Goal: Information Seeking & Learning: Learn about a topic

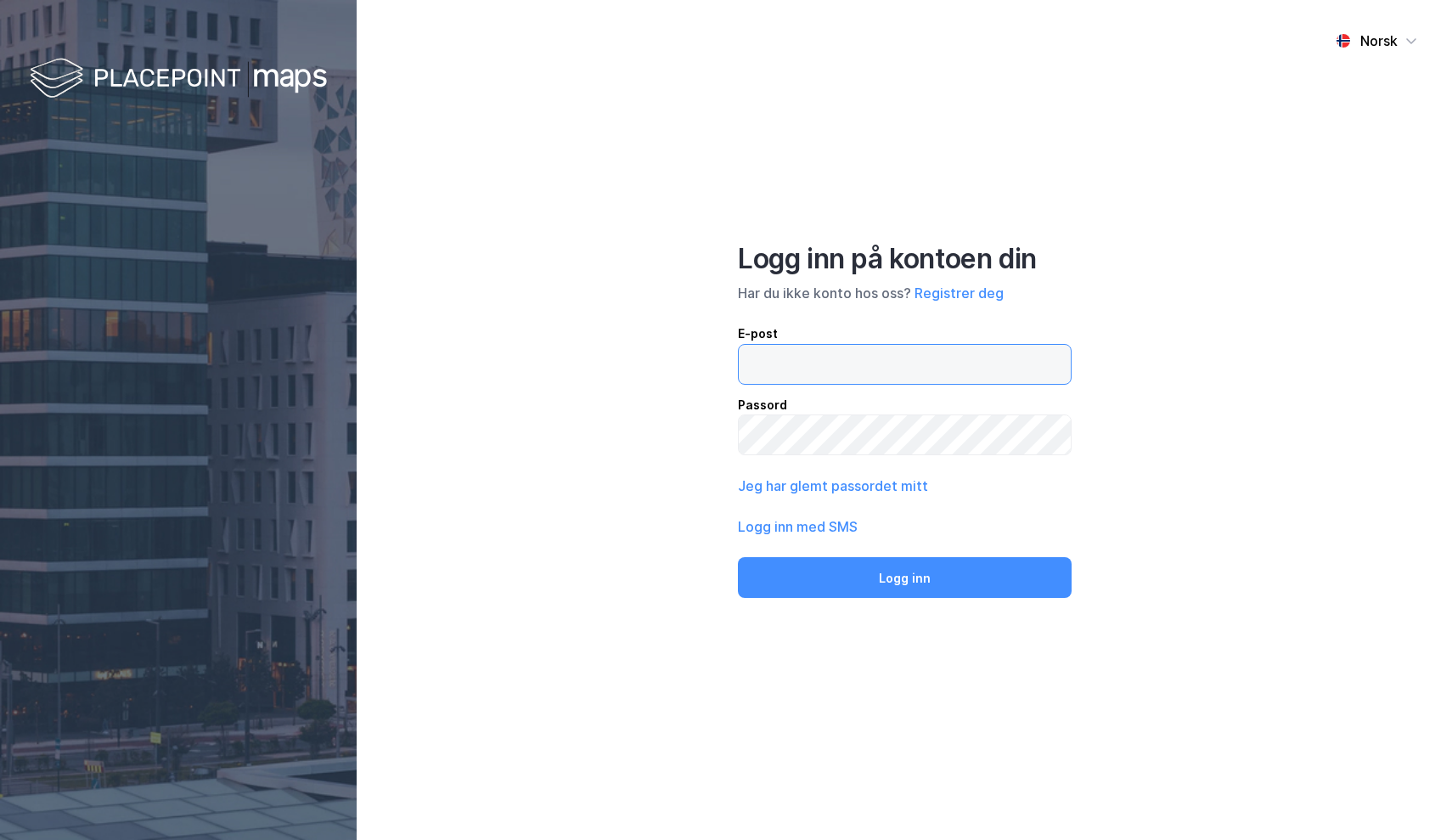
type input "[EMAIL_ADDRESS][DOMAIN_NAME]"
click at [905, 576] on button "Logg inn" at bounding box center [905, 577] width 334 height 40
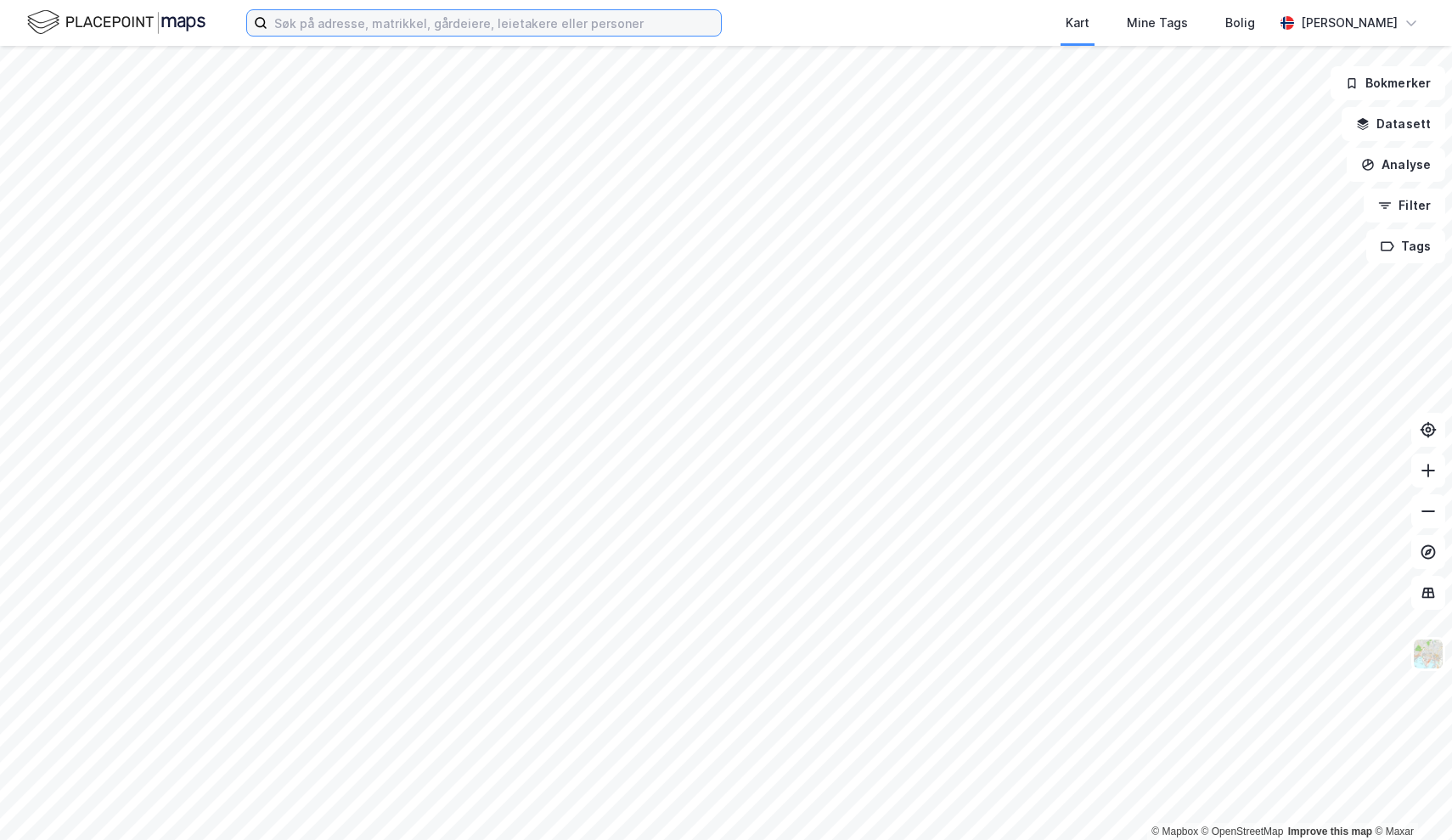
click at [605, 22] on input at bounding box center [495, 23] width 453 height 26
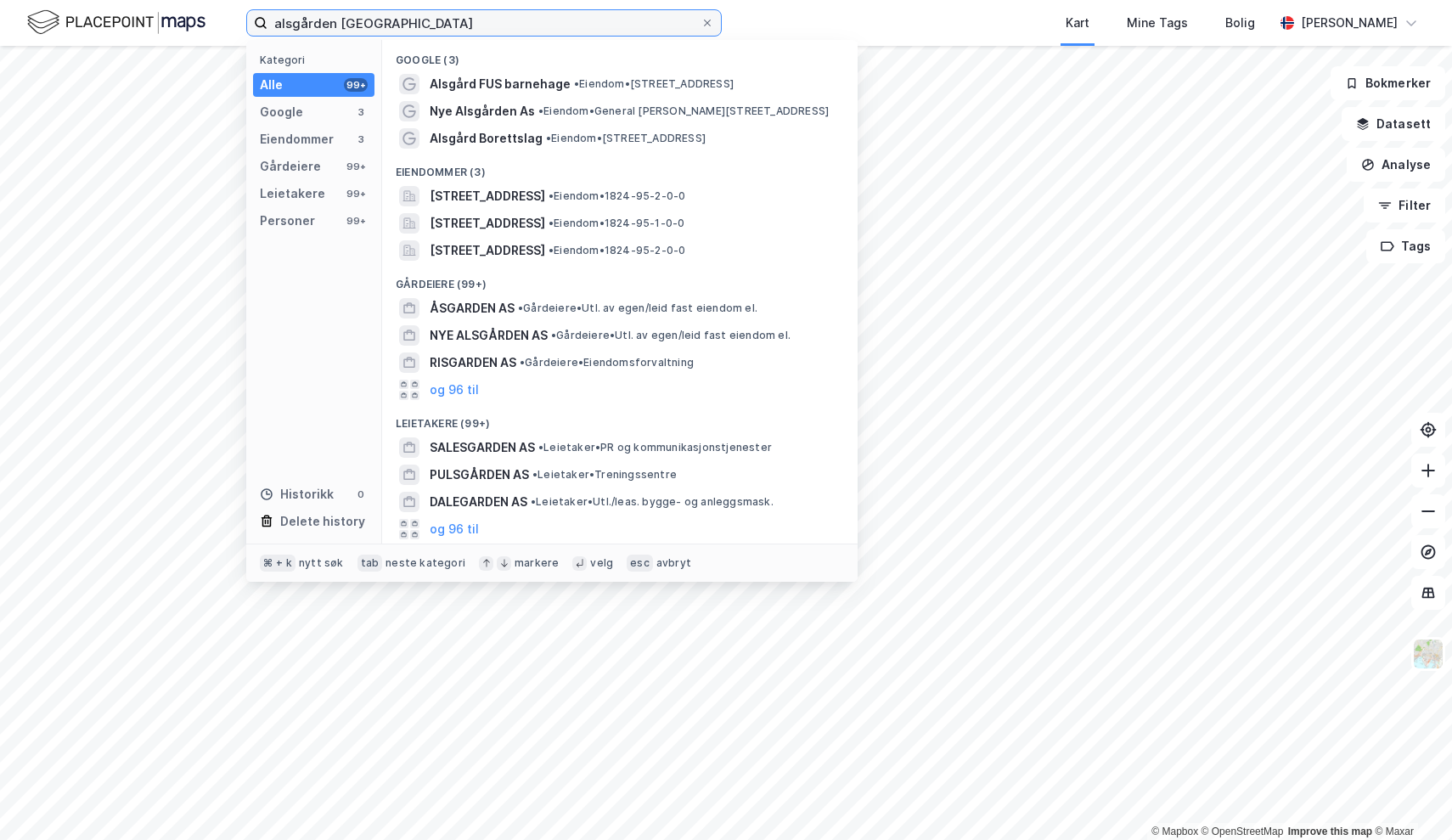
type input "alsgården [GEOGRAPHIC_DATA]"
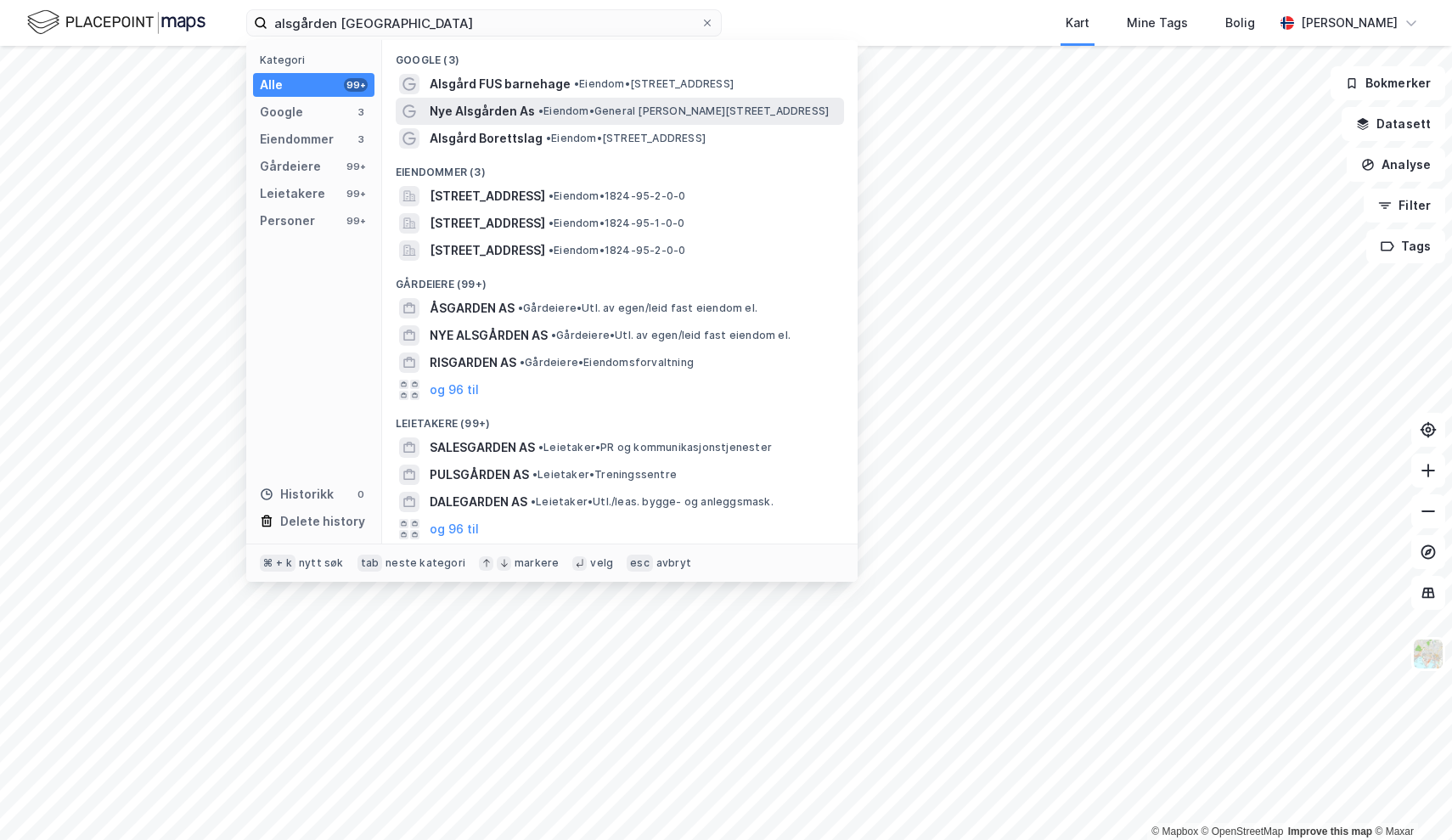
drag, startPoint x: 605, startPoint y: 22, endPoint x: 562, endPoint y: 114, distance: 101.6
click at [562, 114] on span "• Eiendom • [STREET_ADDRESS]" at bounding box center [684, 111] width 290 height 13
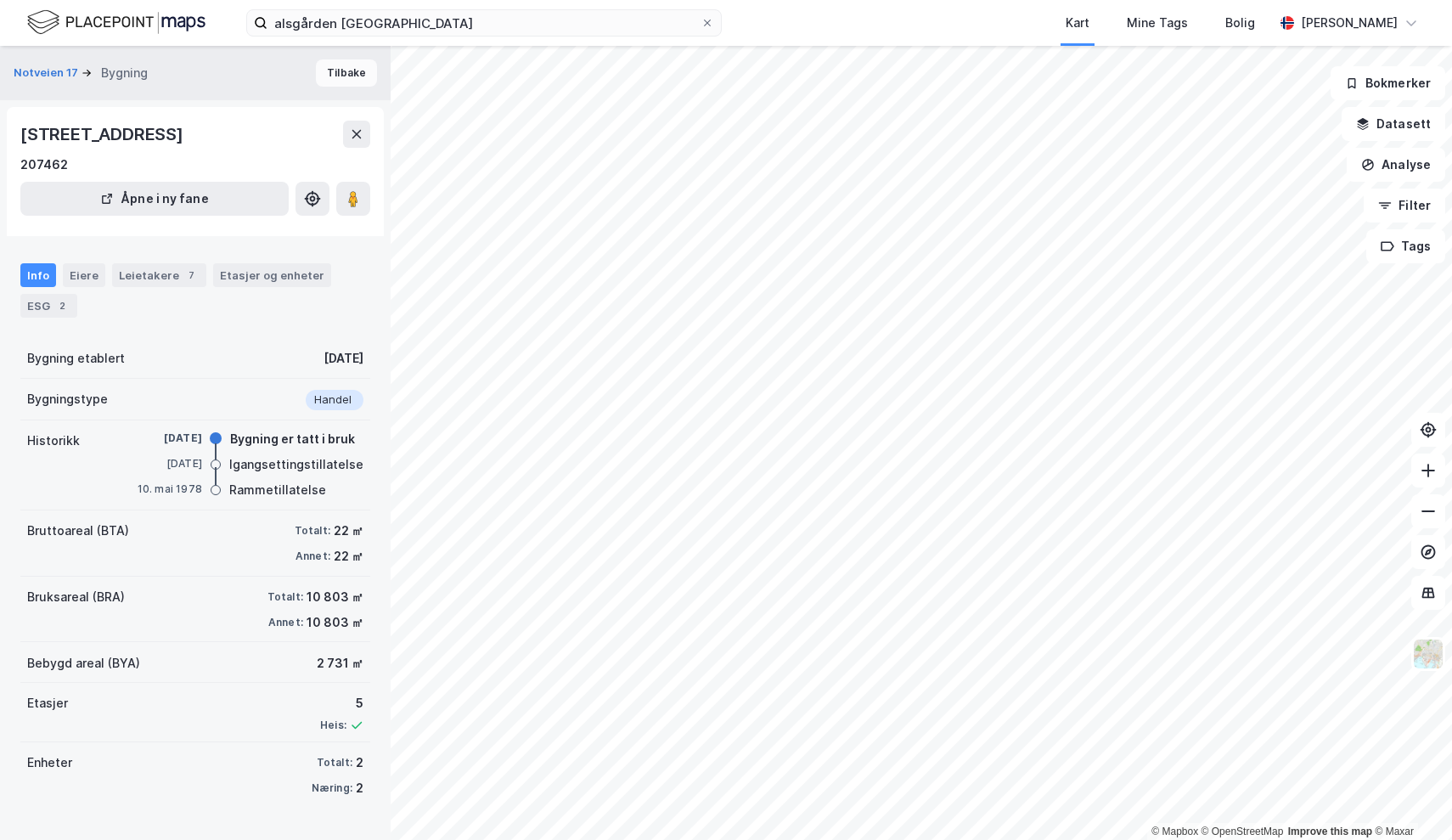
click at [336, 79] on button "Tilbake" at bounding box center [347, 73] width 61 height 27
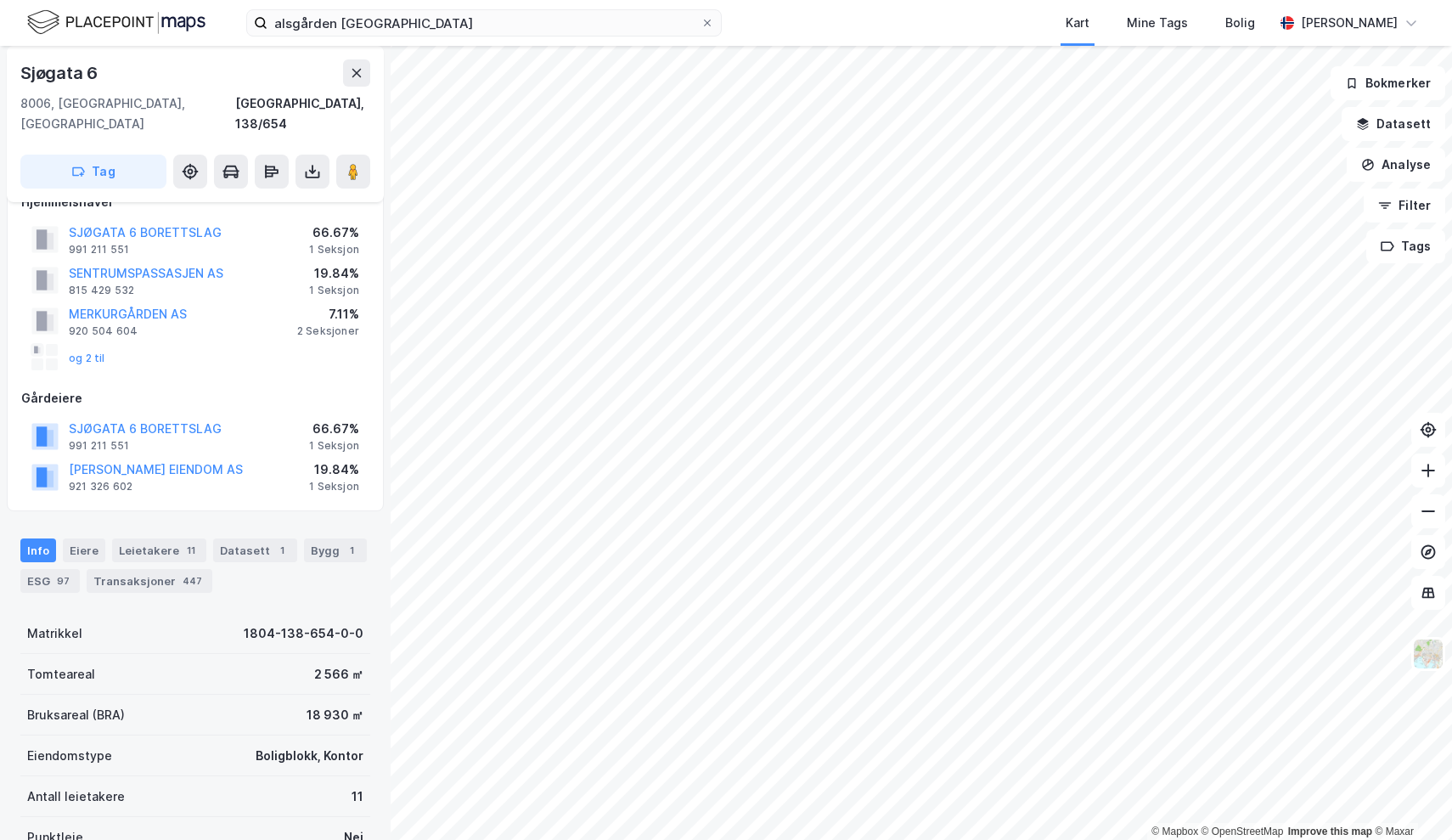
scroll to position [38, 0]
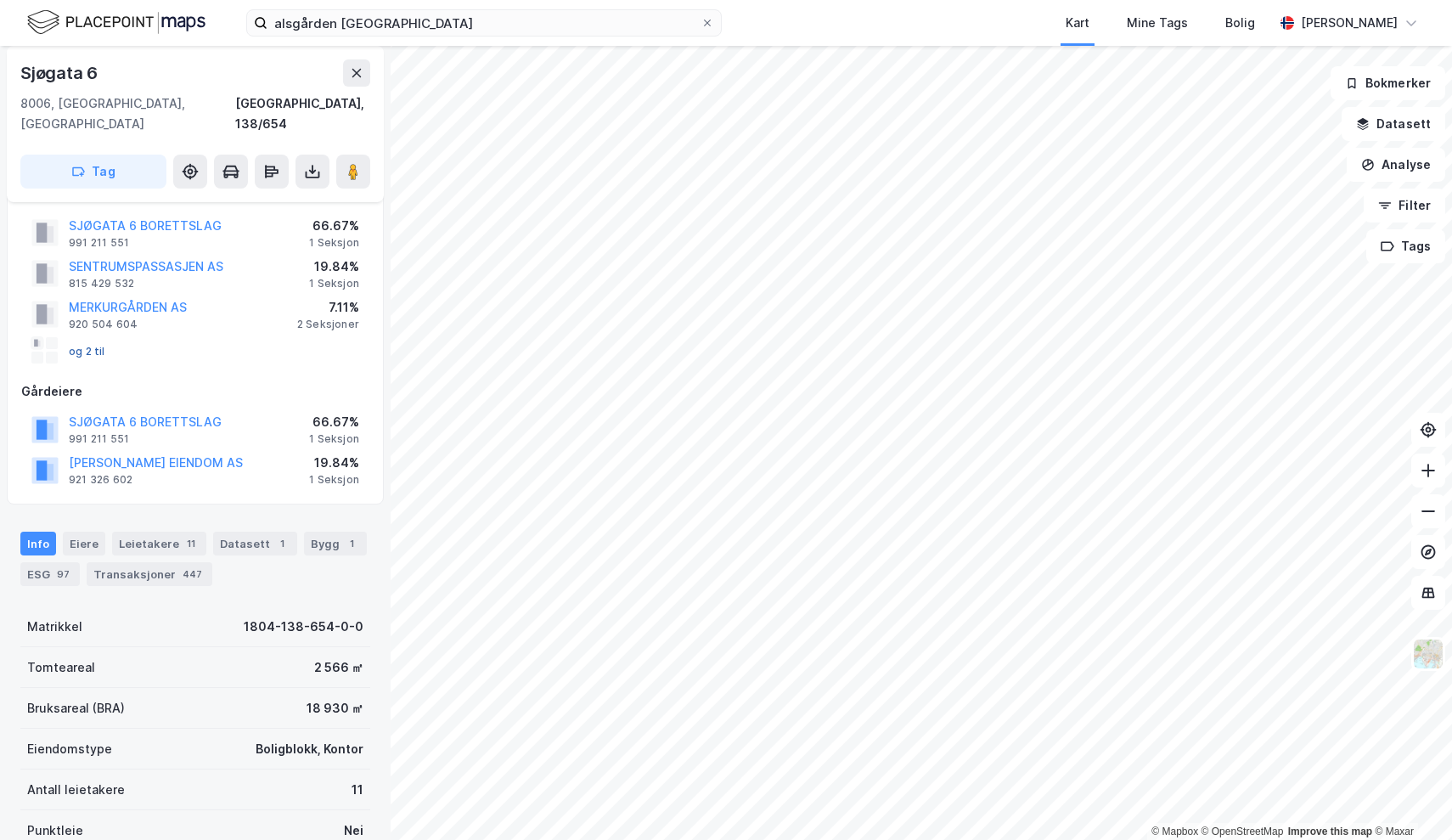
click at [0, 0] on button "og 2 til" at bounding box center [0, 0] width 0 height 0
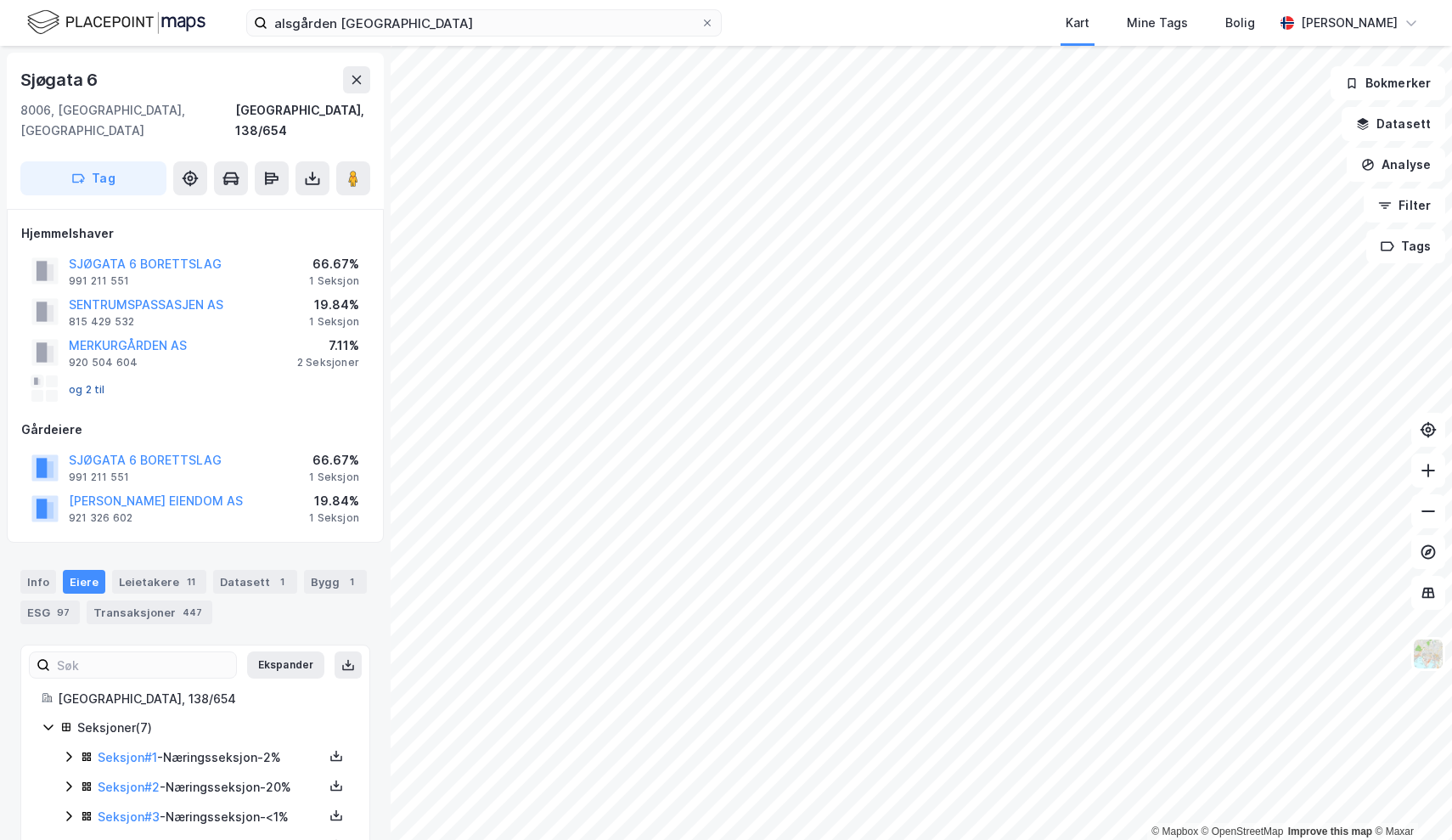
click at [0, 0] on button "og 2 til" at bounding box center [0, 0] width 0 height 0
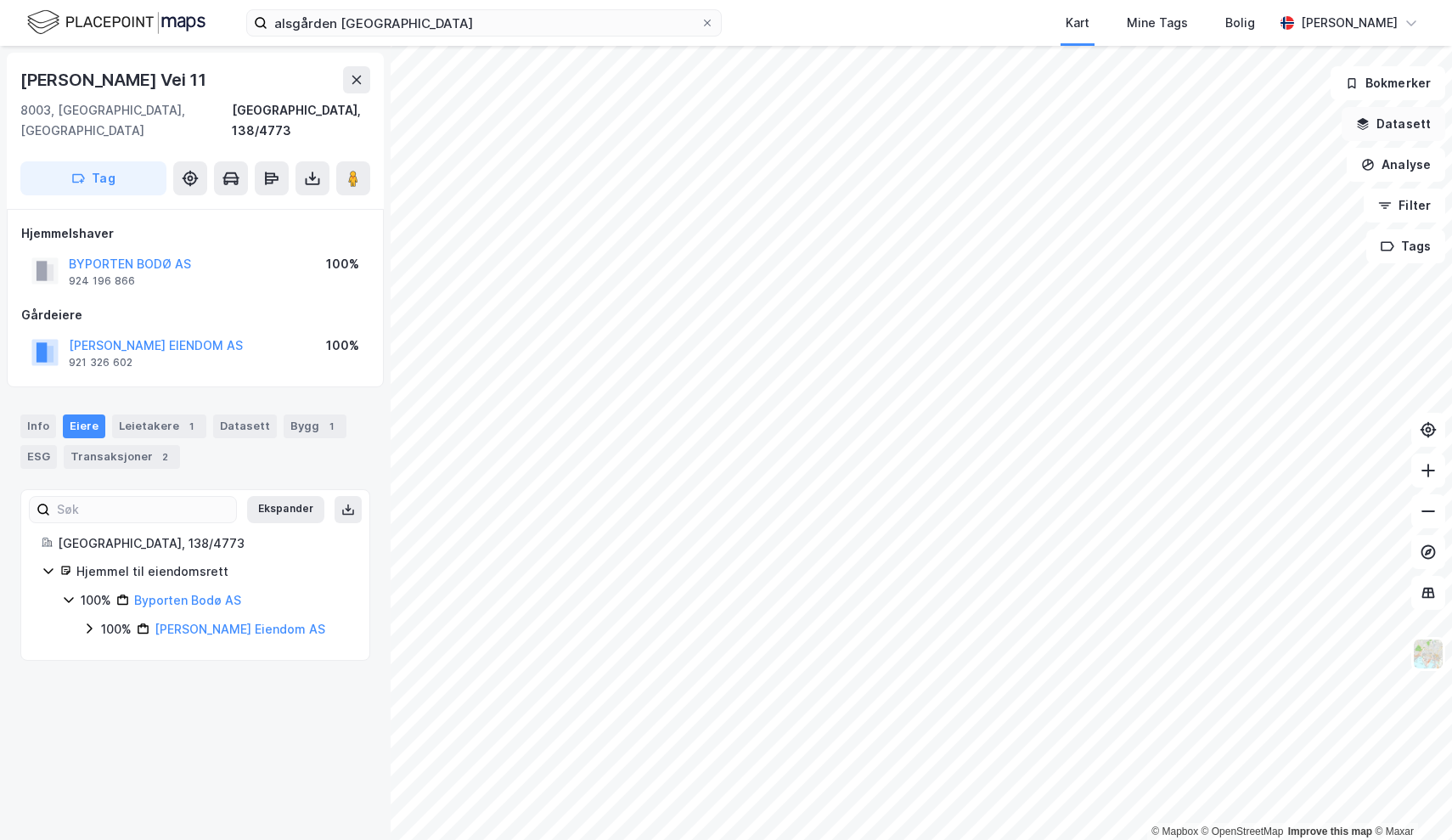
click at [1375, 132] on button "Datasett" at bounding box center [1393, 123] width 104 height 34
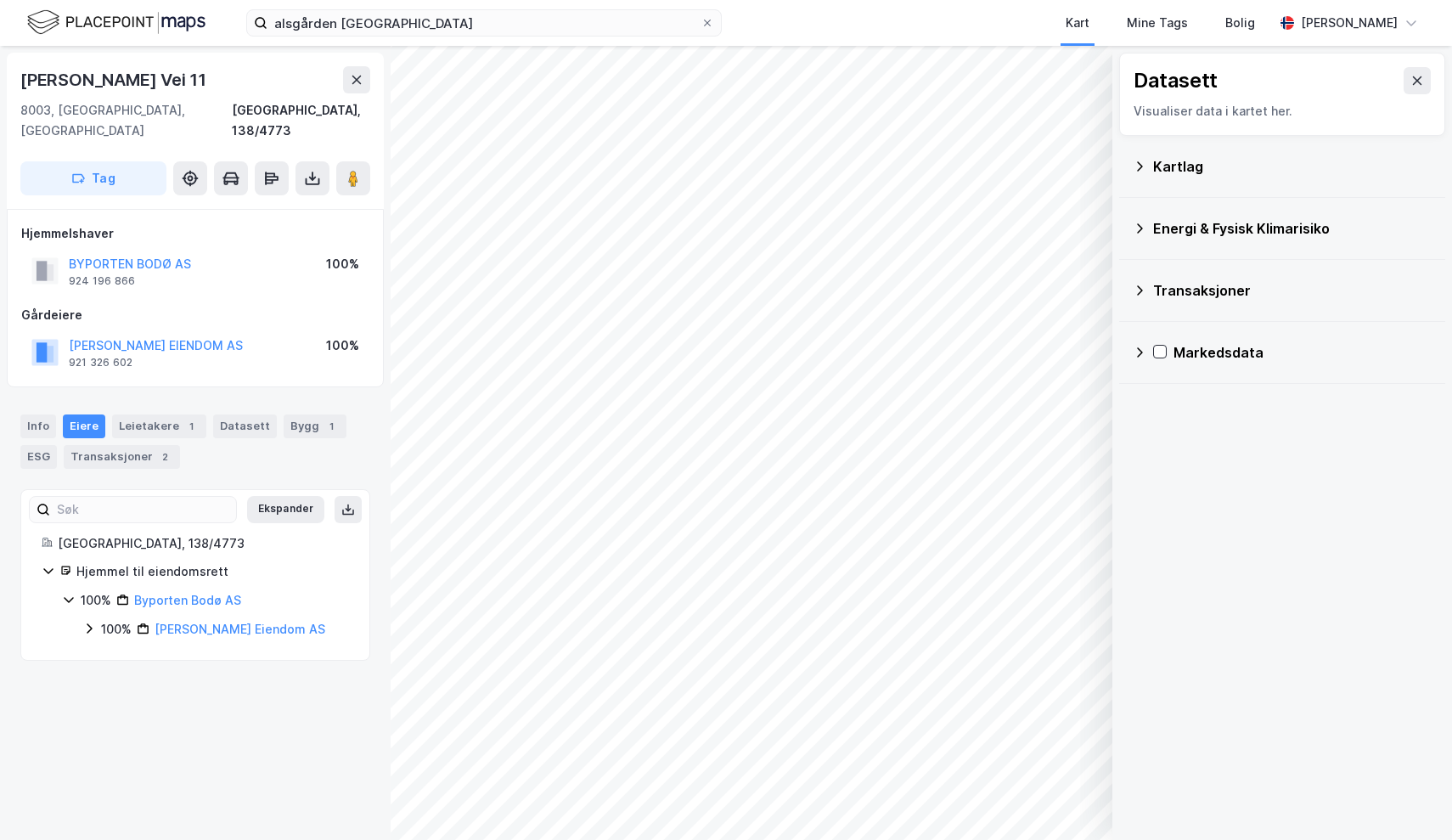
click at [1175, 356] on div "Markedsdata" at bounding box center [1302, 351] width 258 height 20
click at [1184, 400] on div "Arealledighet" at bounding box center [1294, 393] width 277 height 40
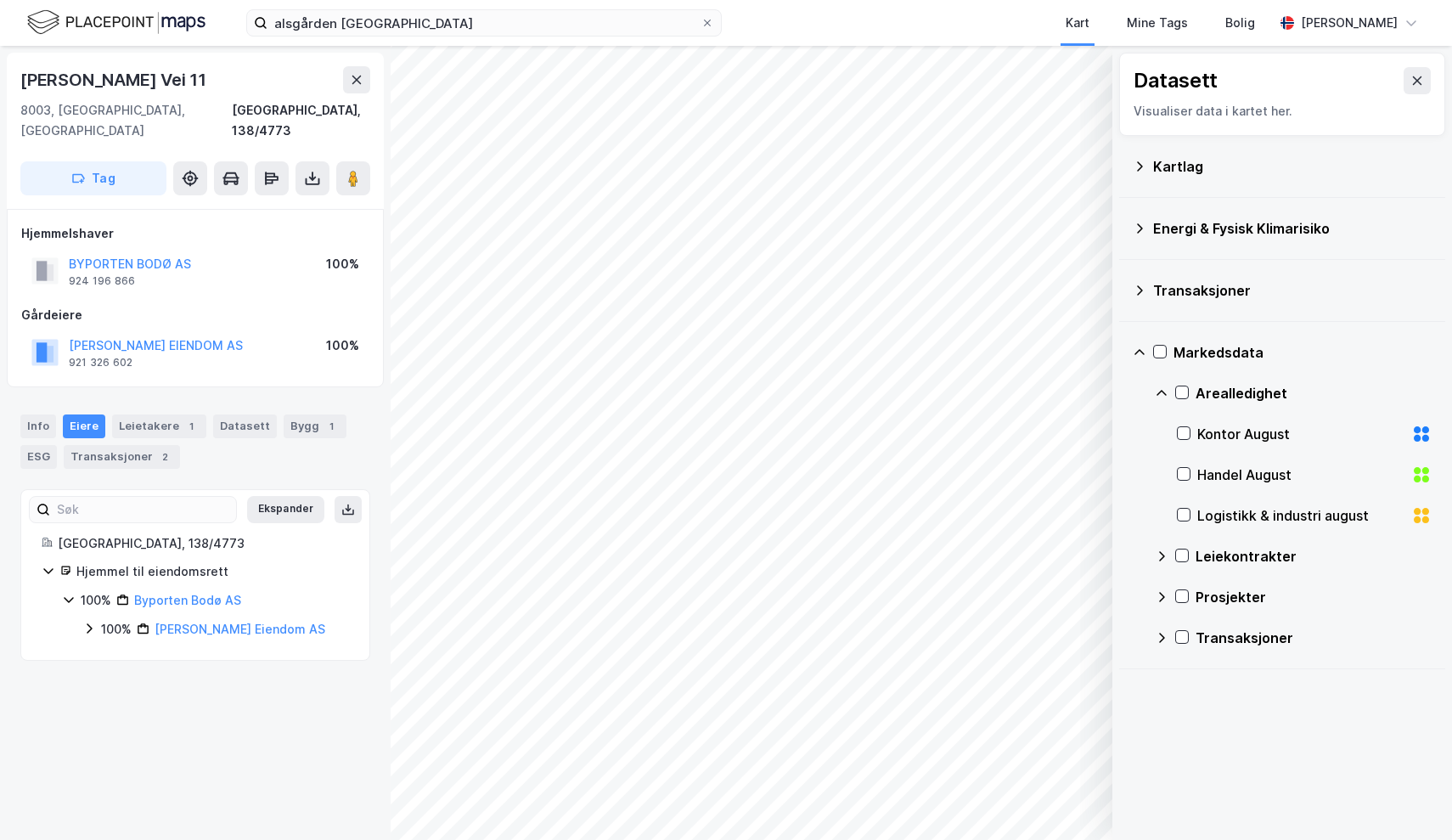
click at [1193, 438] on div "Kontor August" at bounding box center [1304, 434] width 254 height 40
click at [1190, 477] on icon at bounding box center [1183, 473] width 12 height 12
click at [1192, 518] on div "Logistikk & industri august" at bounding box center [1304, 516] width 254 height 40
click at [1141, 353] on icon at bounding box center [1140, 352] width 13 height 13
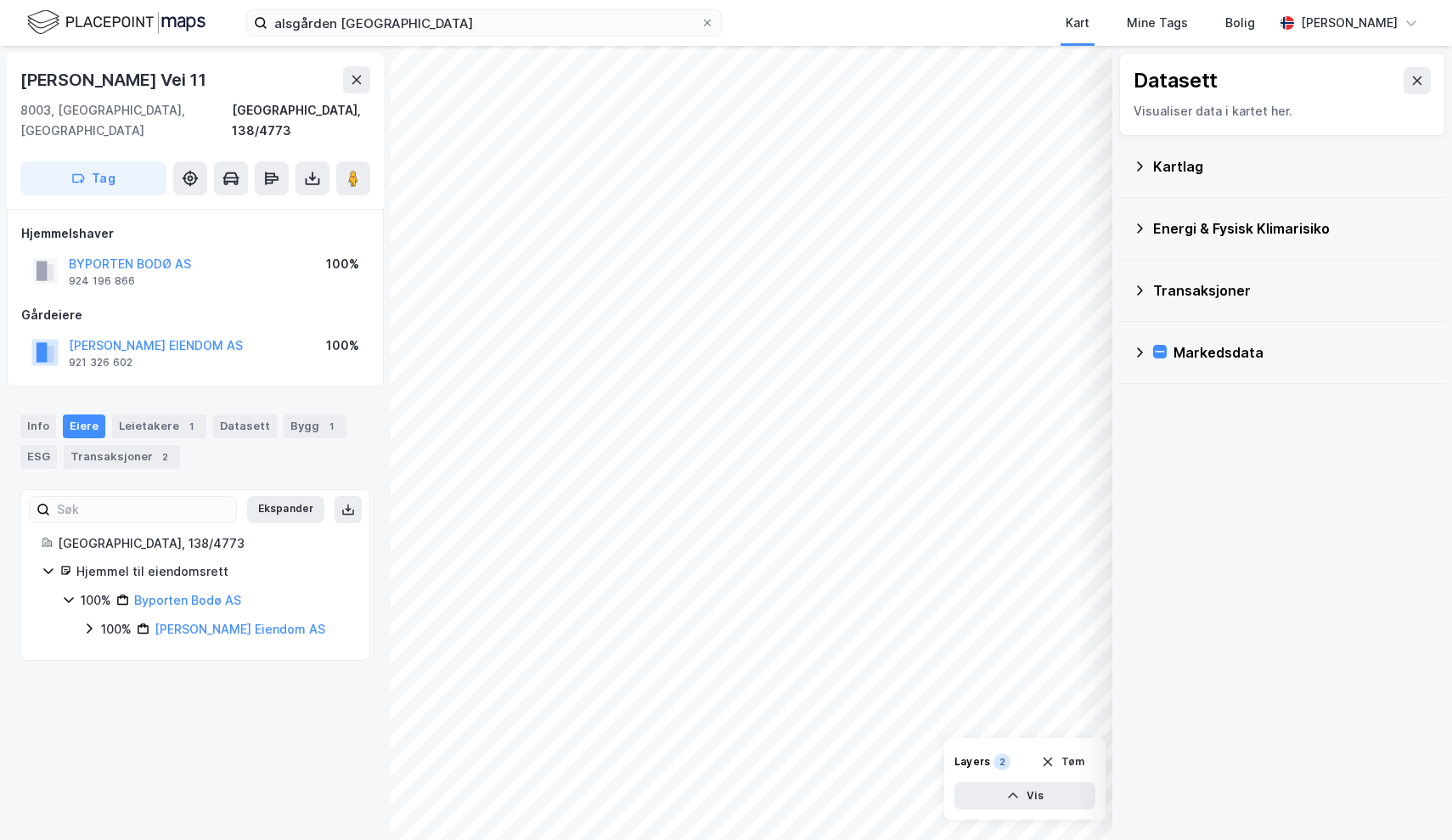
click at [1150, 287] on div "Transaksjoner" at bounding box center [1282, 290] width 299 height 40
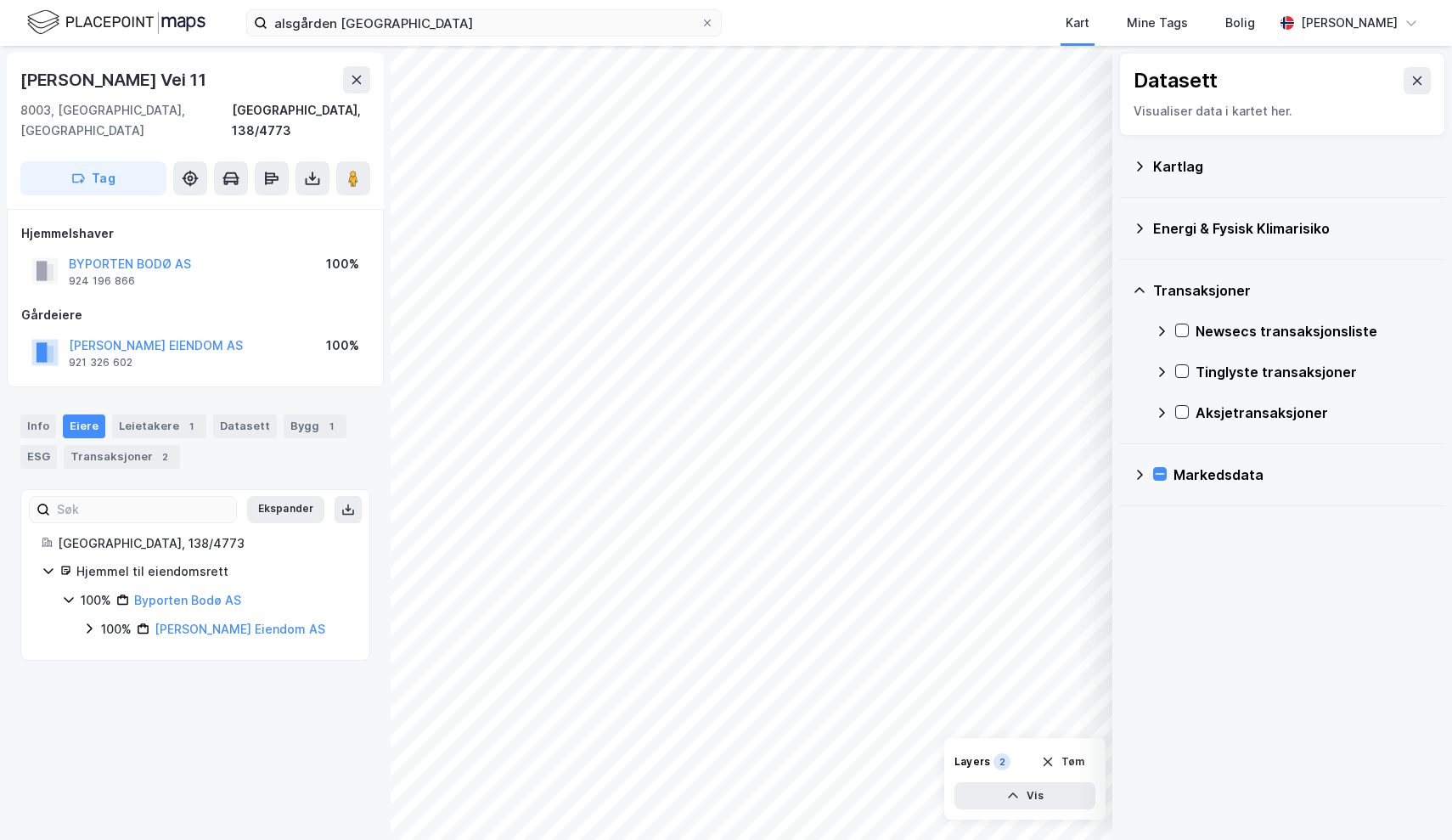
click at [1168, 317] on div "Newsecs transaksjonsliste" at bounding box center [1294, 331] width 277 height 40
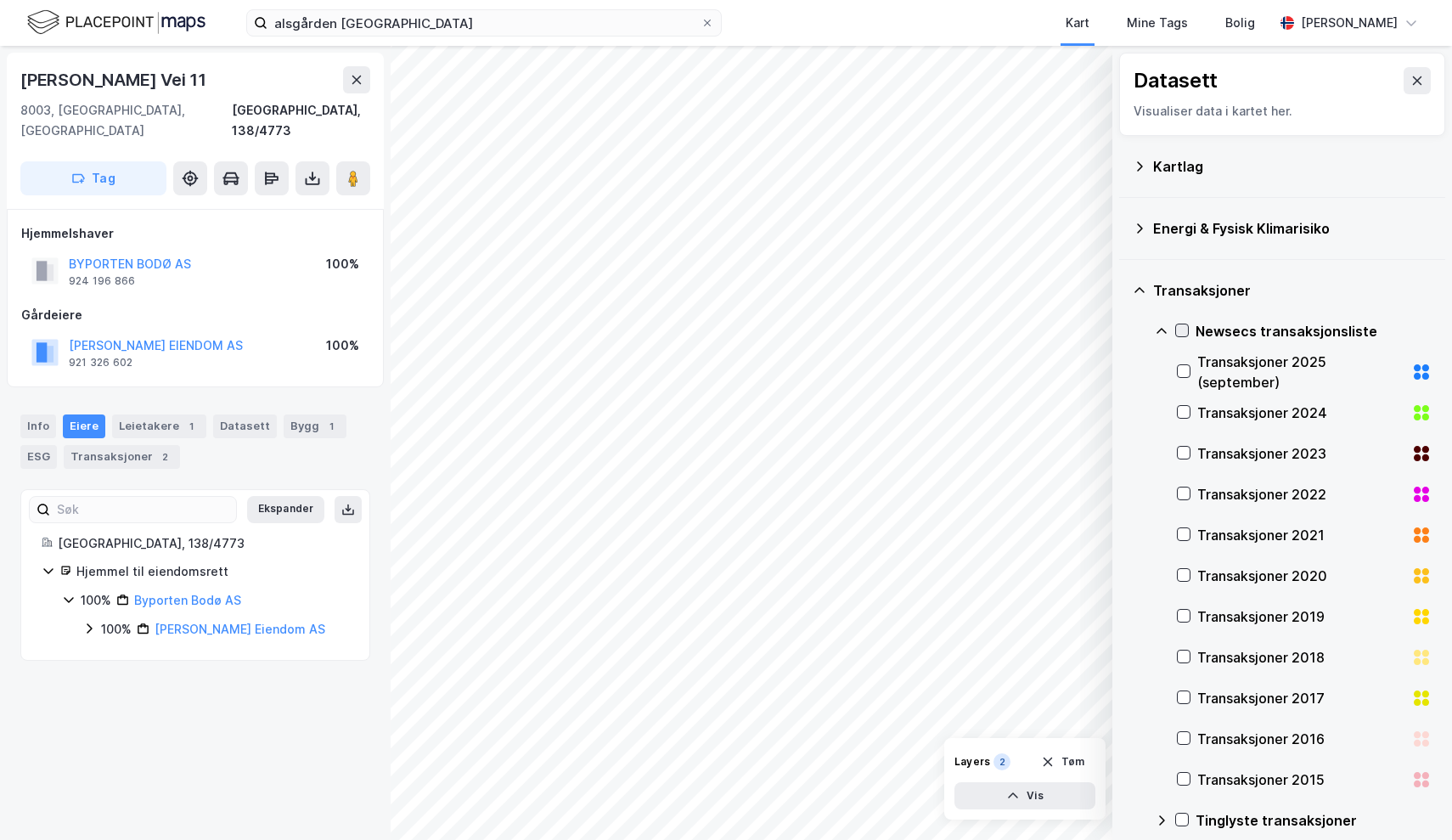
click at [1179, 333] on icon at bounding box center [1182, 330] width 12 height 12
click at [1136, 290] on icon at bounding box center [1139, 290] width 11 height 6
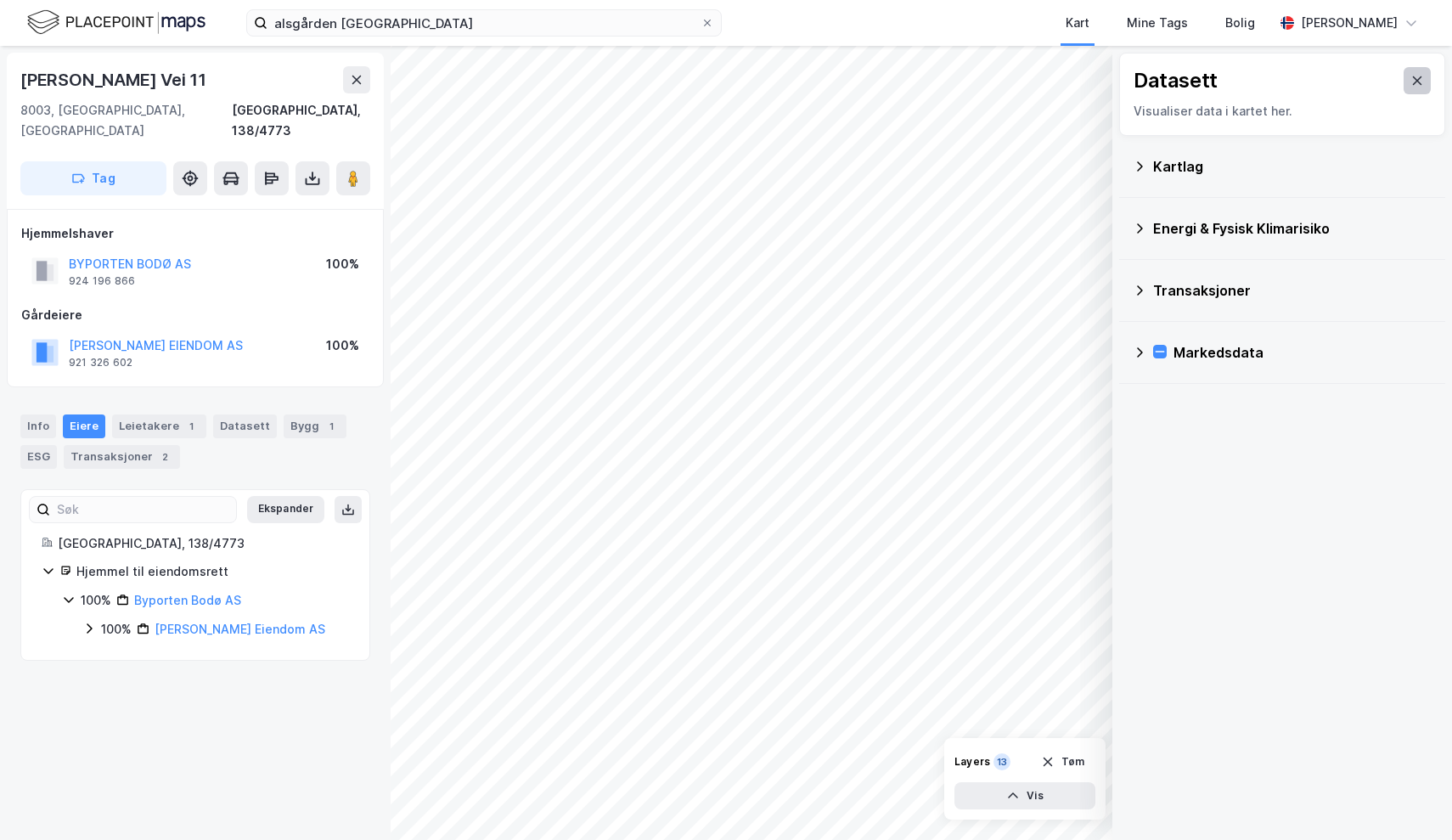
click at [1413, 88] on button at bounding box center [1417, 81] width 27 height 27
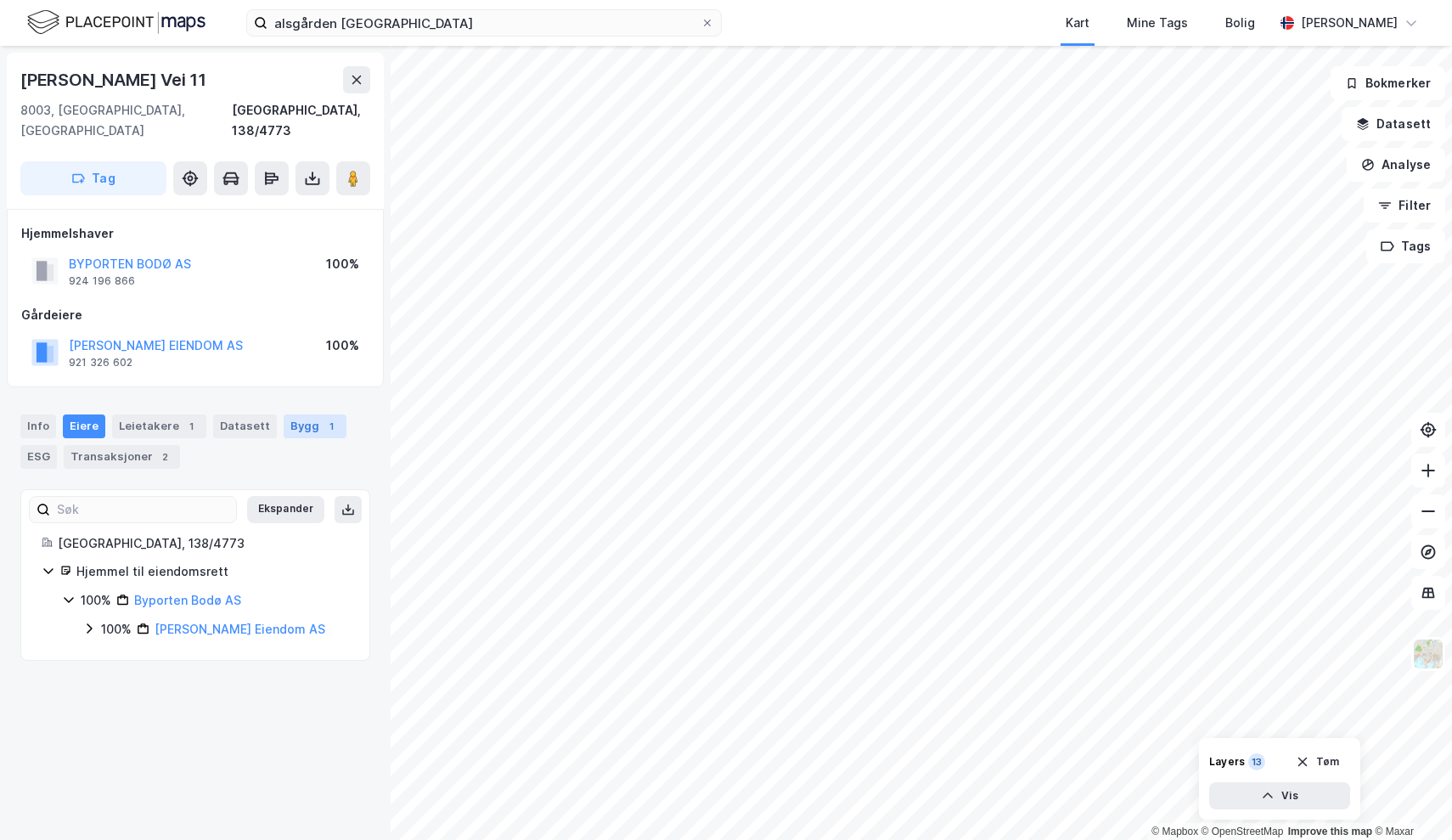
click at [283, 415] on div "Bygg 1" at bounding box center [314, 426] width 62 height 24
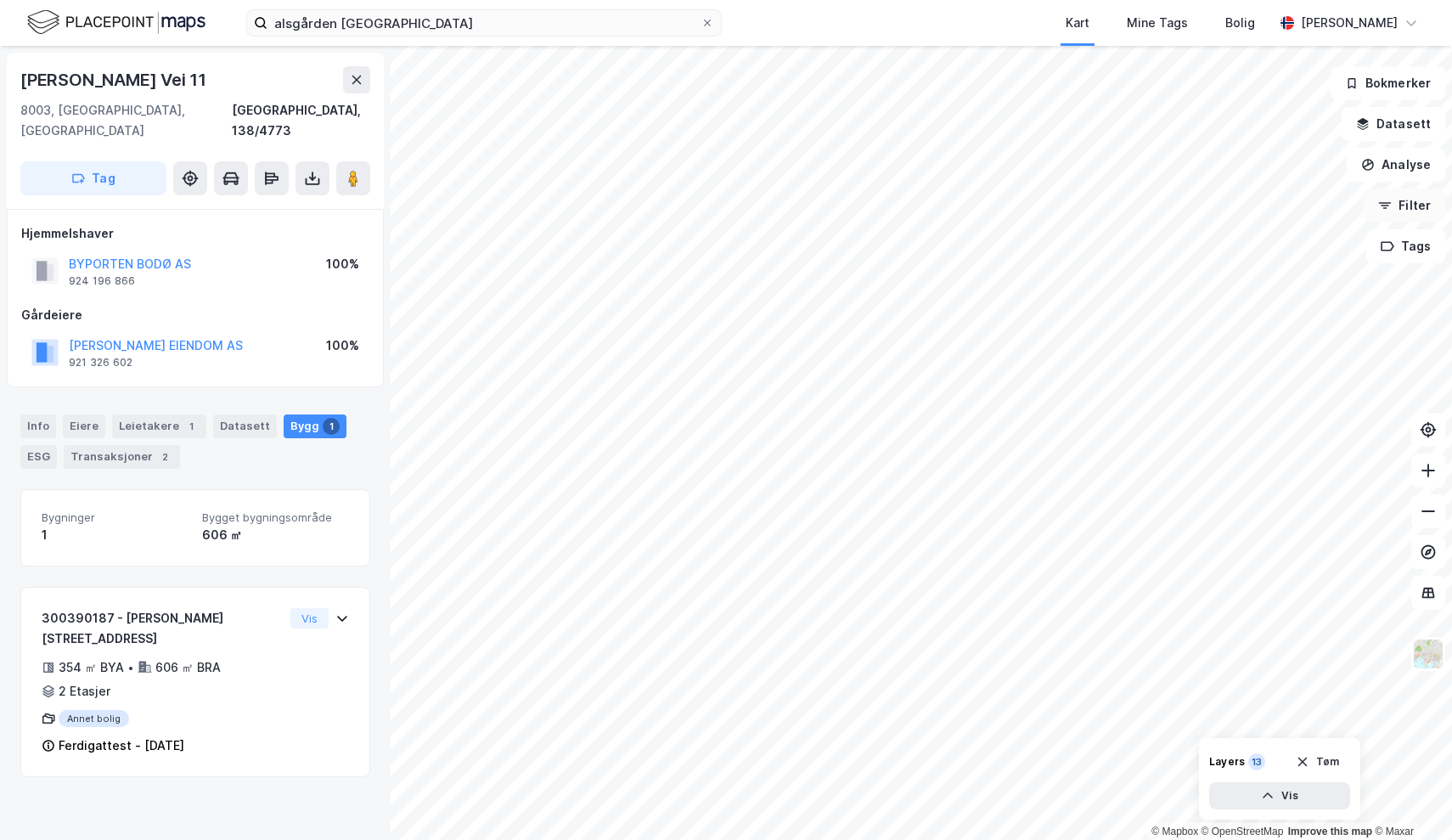
click at [1413, 222] on button "Filter" at bounding box center [1404, 204] width 82 height 34
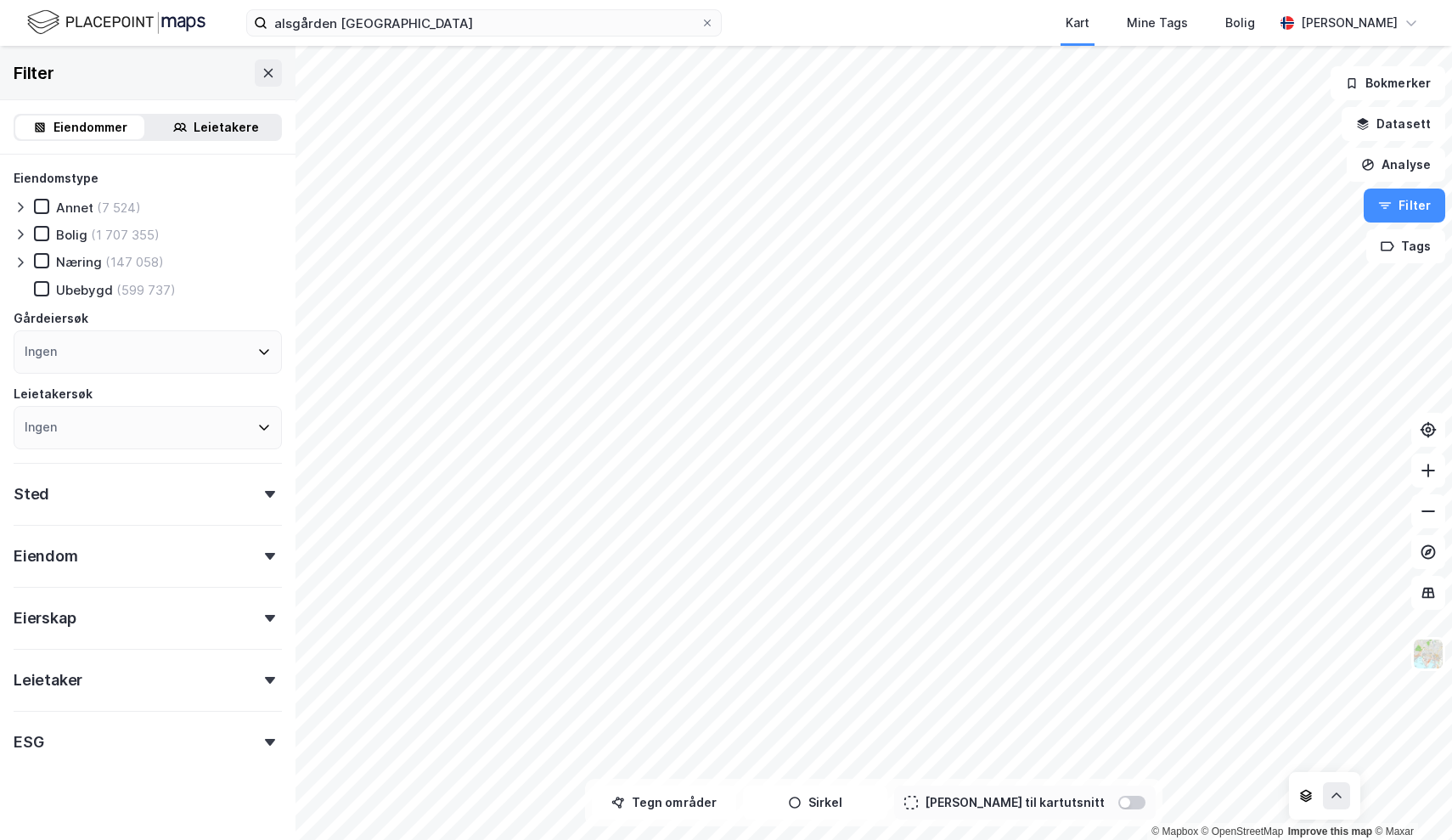
click at [235, 566] on div "Eiendom" at bounding box center [147, 548] width 268 height 48
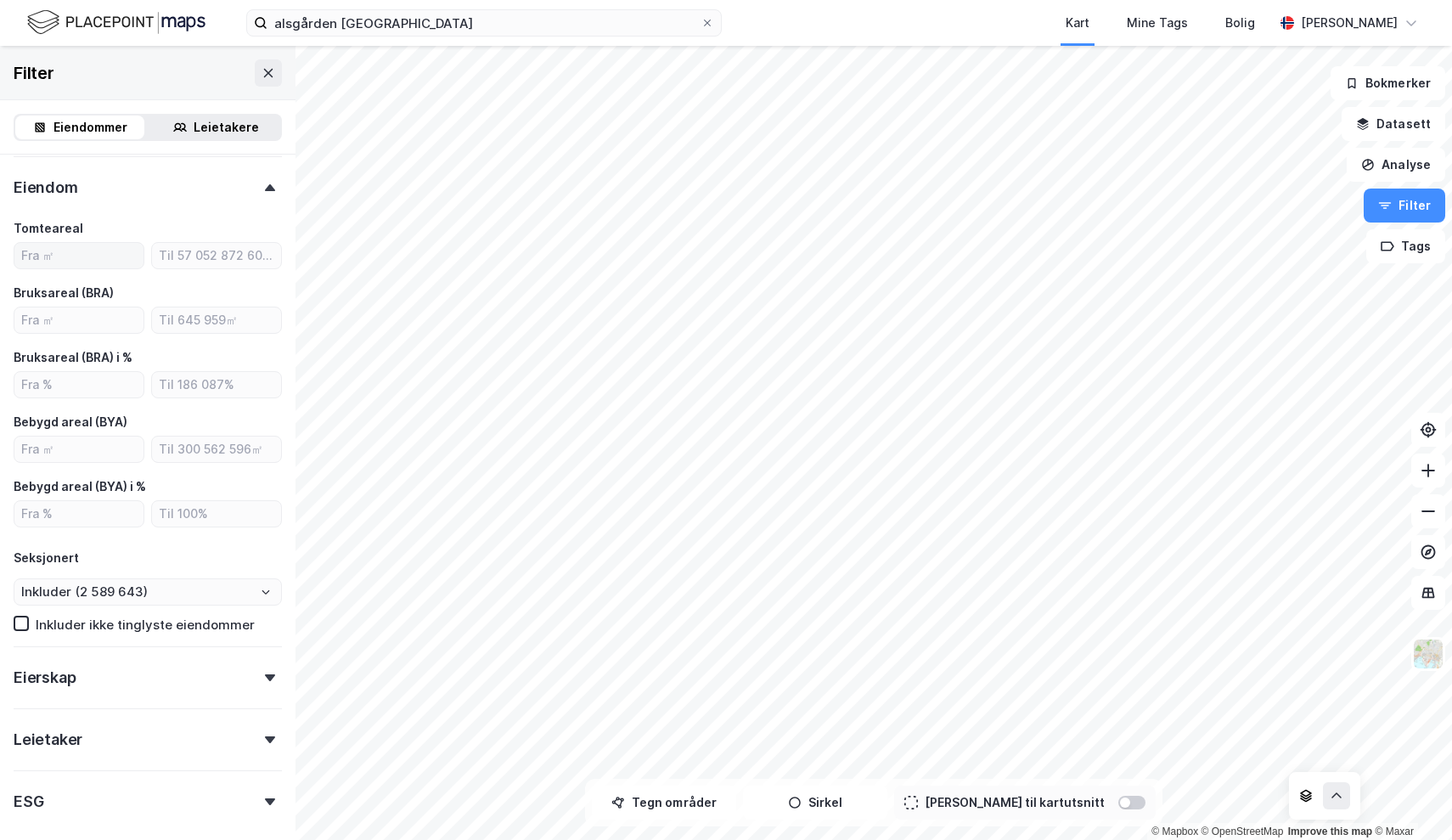
scroll to position [370, 0]
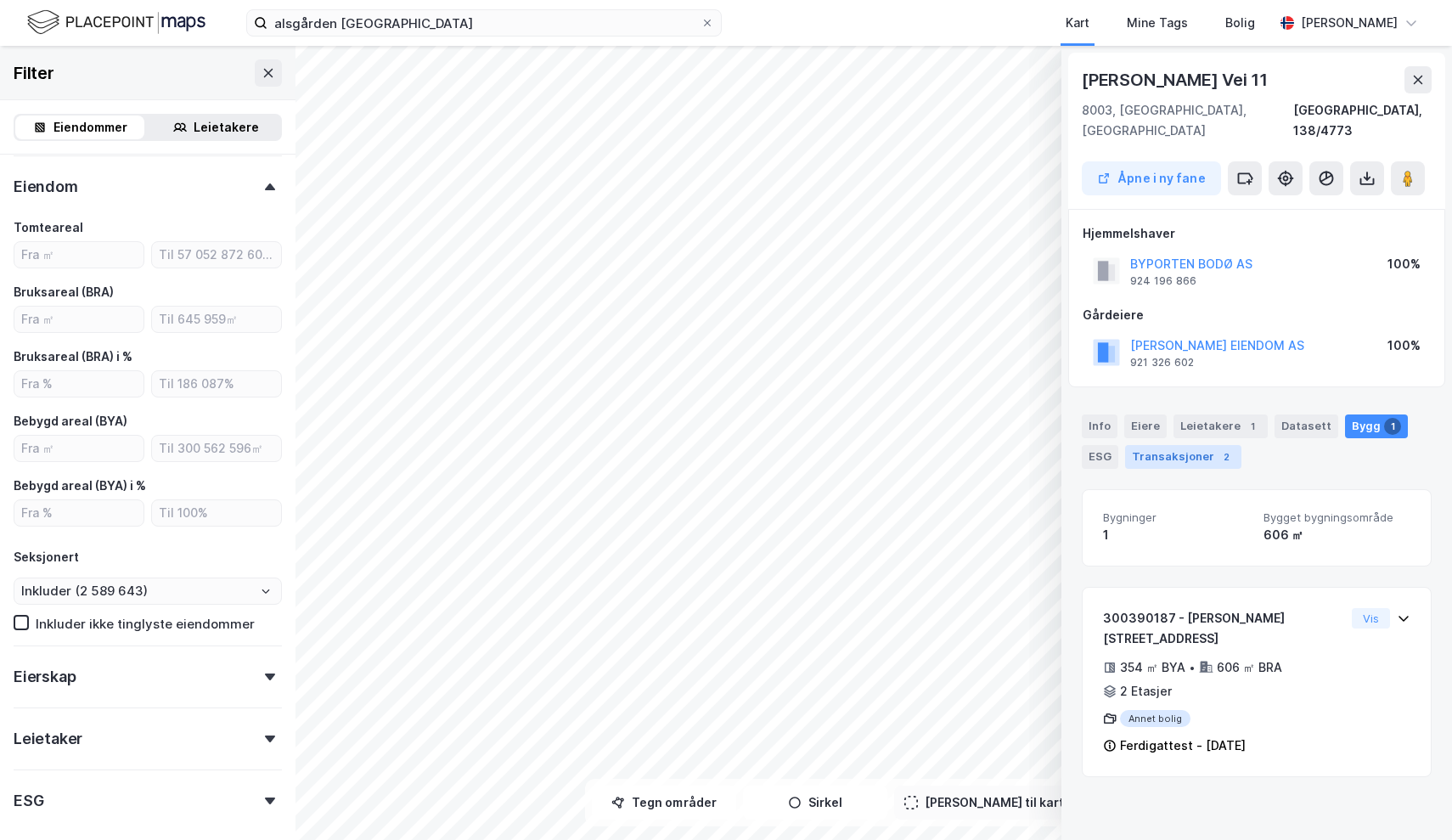
click at [1218, 448] on div "2" at bounding box center [1226, 457] width 17 height 17
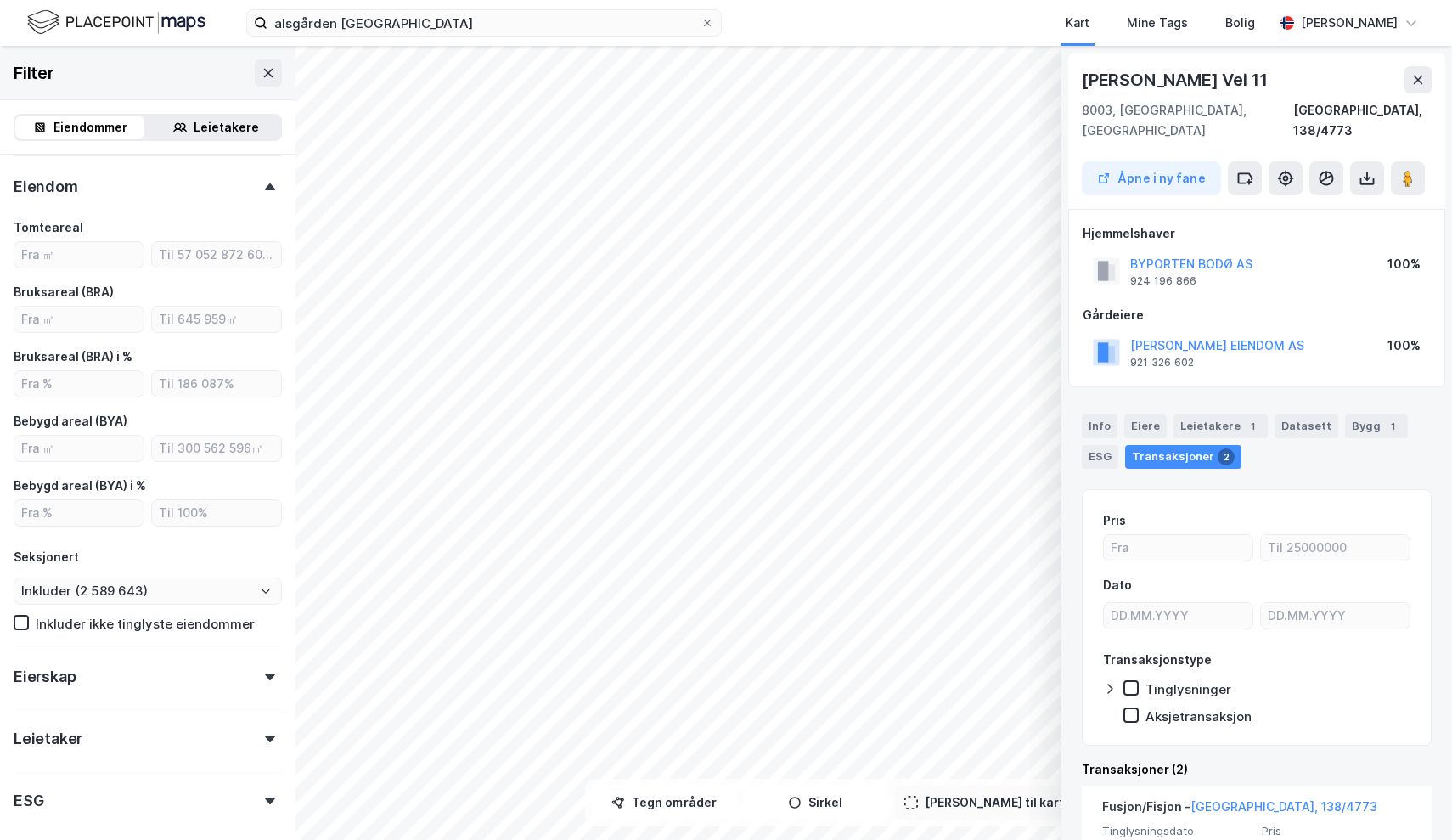
click at [1103, 445] on div "Info [PERSON_NAME] 1 Datasett Bygg 1 ESG Transaksjoner 2" at bounding box center [1256, 434] width 391 height 82
click at [1103, 415] on div "Info" at bounding box center [1100, 426] width 36 height 24
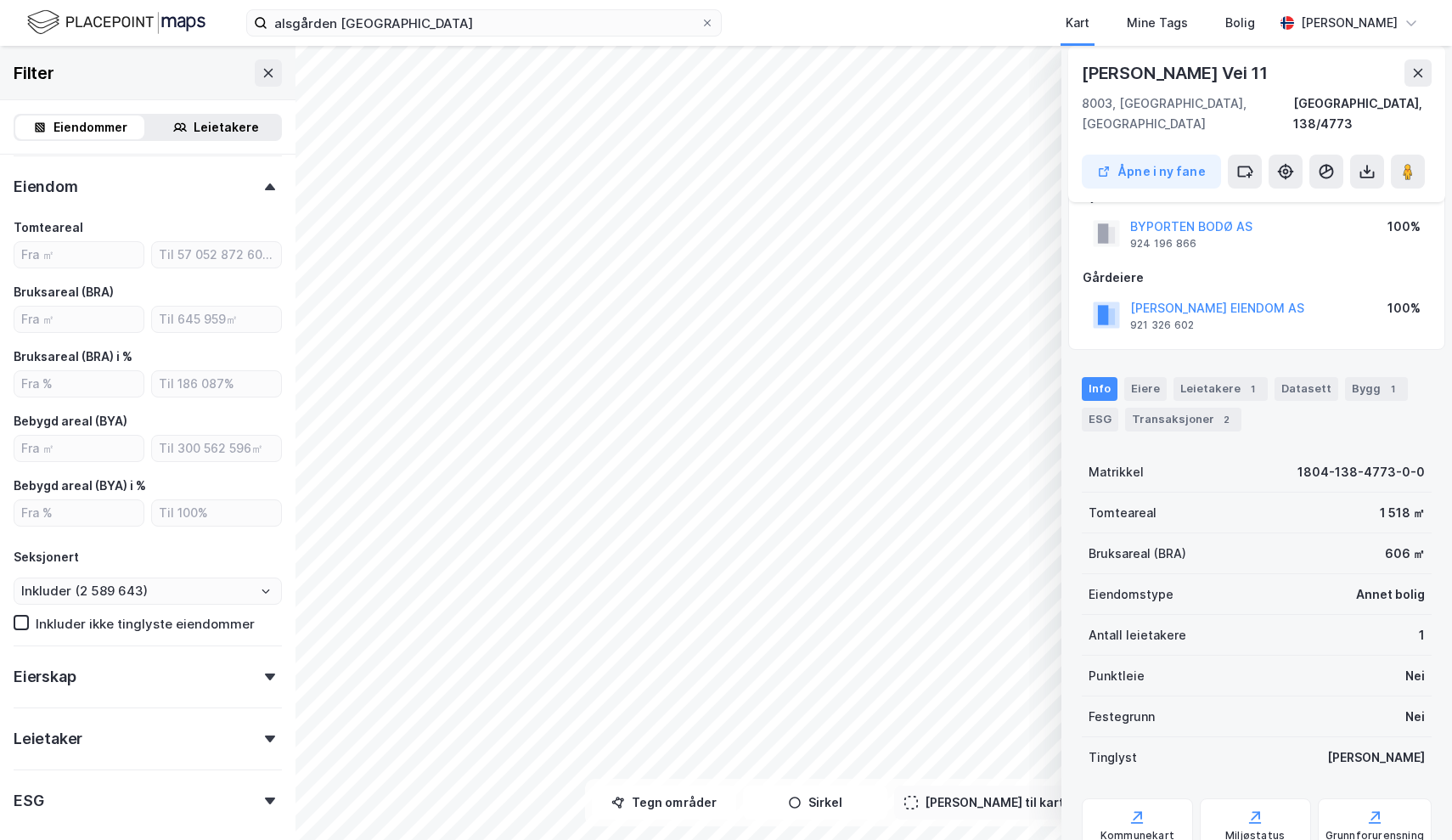
scroll to position [39, 0]
click at [1407, 63] on button at bounding box center [1418, 73] width 27 height 27
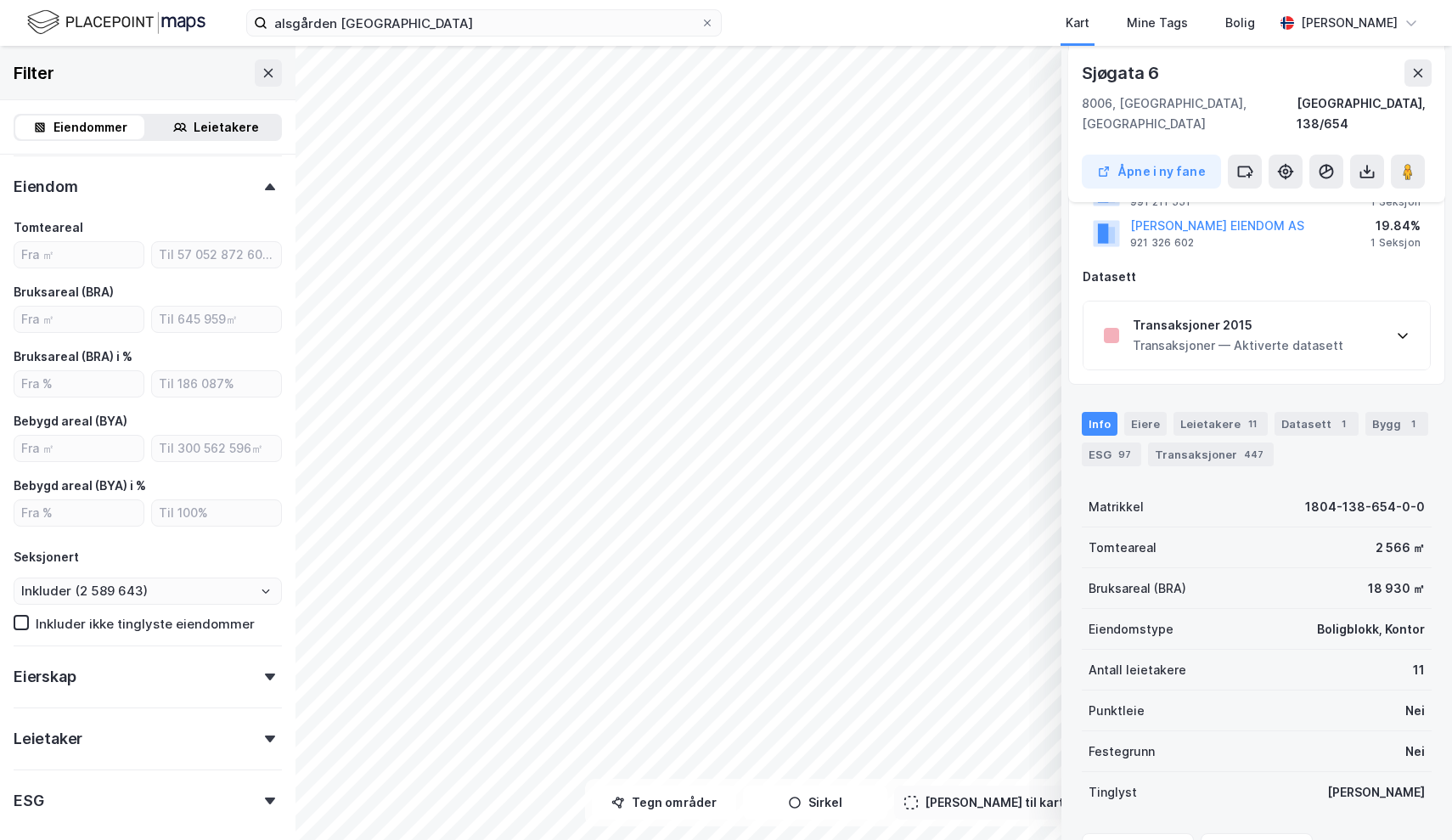
scroll to position [276, 0]
